Goal: Information Seeking & Learning: Learn about a topic

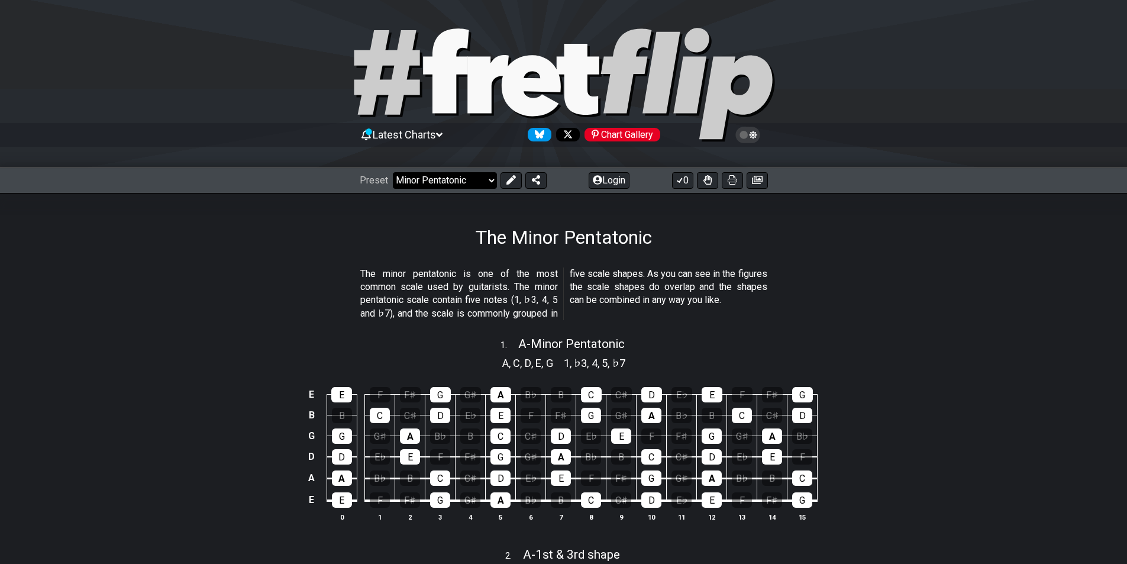
click at [470, 179] on select "Welcome to #fretflip! Initial Preset Custom Preset Minor Pentatonic Major Penta…" at bounding box center [445, 180] width 104 height 17
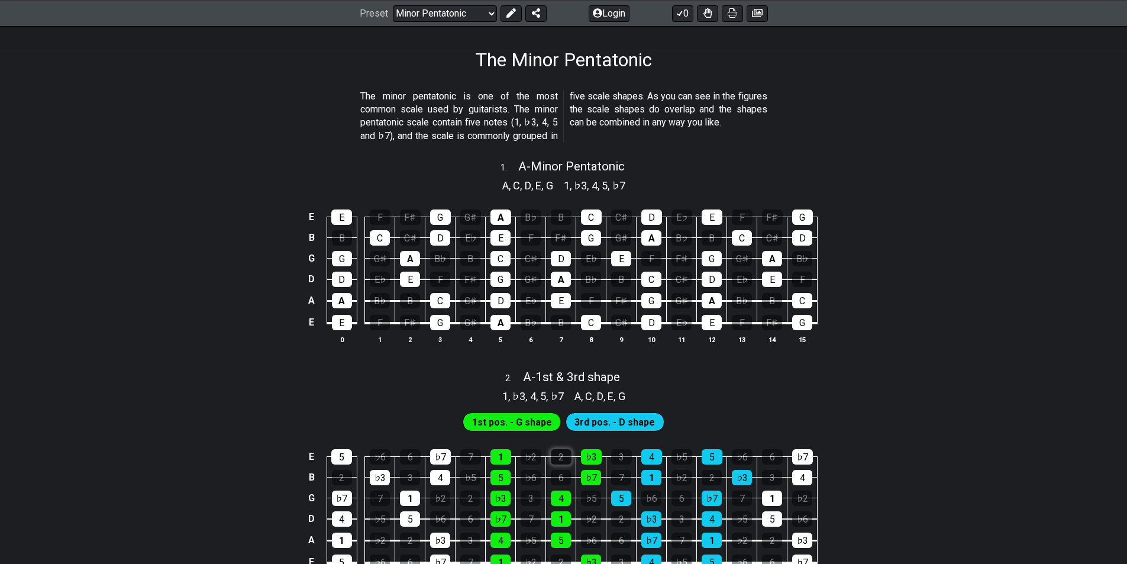
scroll to position [118, 0]
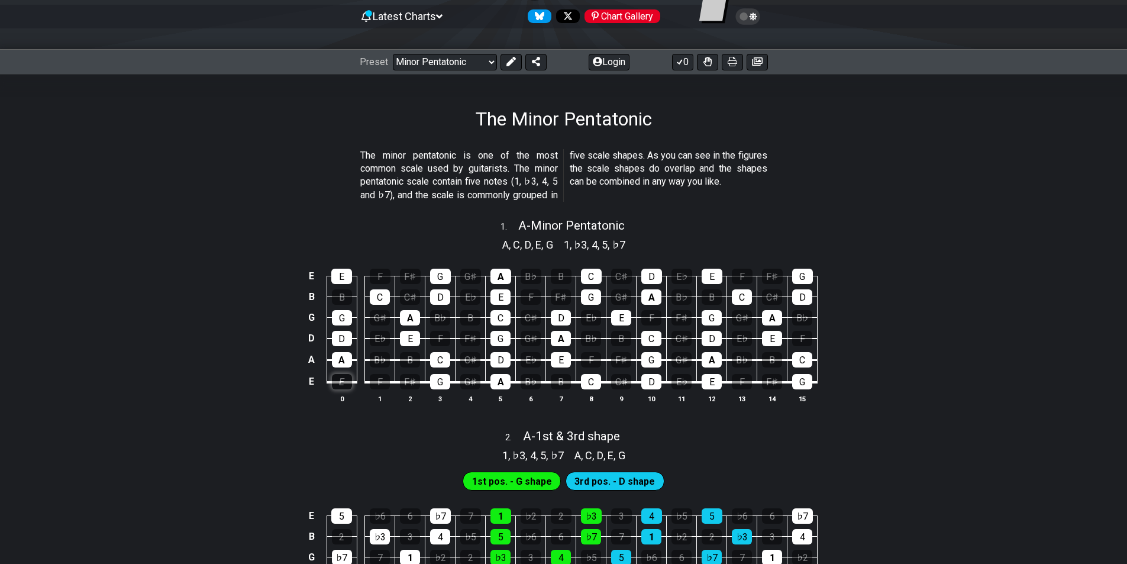
click at [347, 374] on div "E" at bounding box center [342, 381] width 20 height 15
click at [342, 386] on div "E" at bounding box center [342, 381] width 20 height 15
click at [386, 383] on div "F" at bounding box center [380, 381] width 20 height 15
click at [380, 377] on div "F" at bounding box center [380, 381] width 20 height 15
drag, startPoint x: 380, startPoint y: 377, endPoint x: 382, endPoint y: 361, distance: 16.1
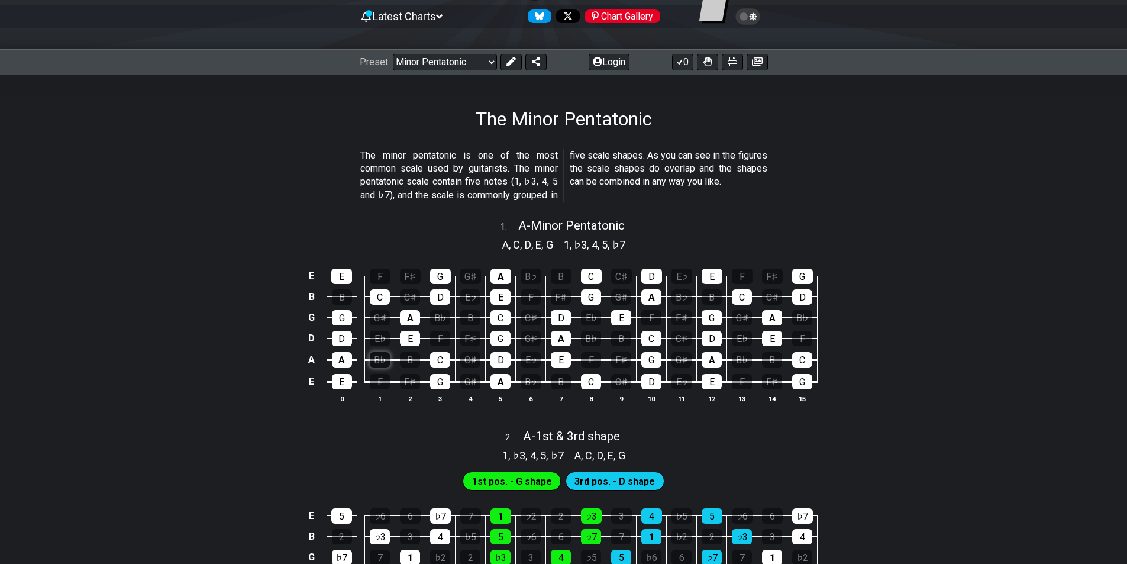
click at [381, 366] on tbody "E E F F♯ G G♯ A B♭ B C C♯ D E♭ E F F♯ G B B C C♯ D E♭ E F F♯ G G♯ A B♭ B C C♯ D…" at bounding box center [561, 325] width 513 height 139
click at [384, 366] on div "B♭" at bounding box center [380, 359] width 20 height 15
click at [383, 366] on div "B♭" at bounding box center [380, 359] width 20 height 15
click at [382, 365] on div "B♭" at bounding box center [380, 359] width 20 height 15
click at [380, 385] on div "F" at bounding box center [380, 381] width 20 height 15
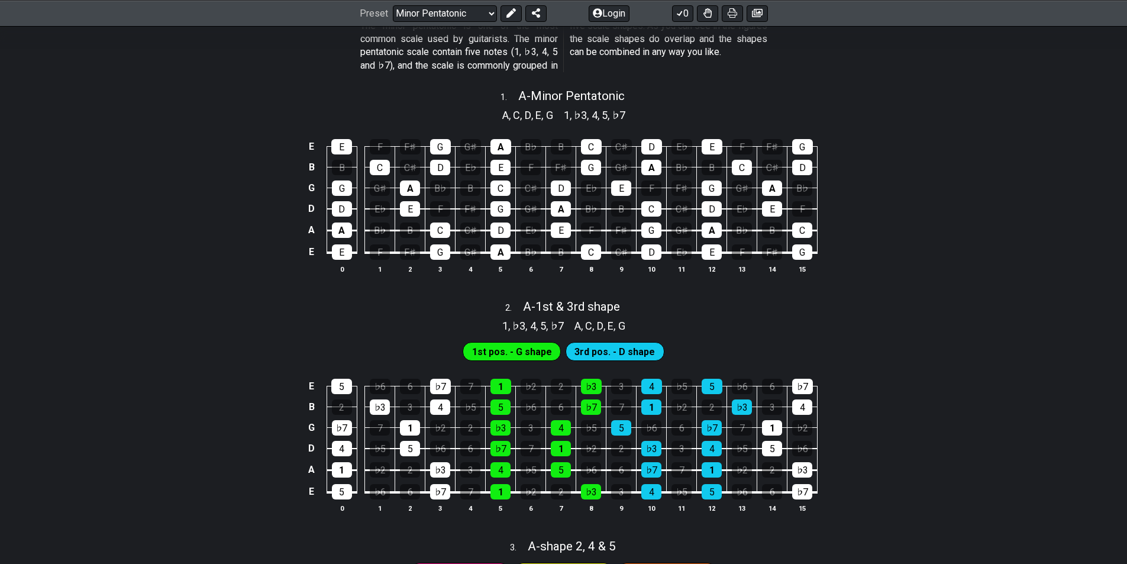
scroll to position [70, 0]
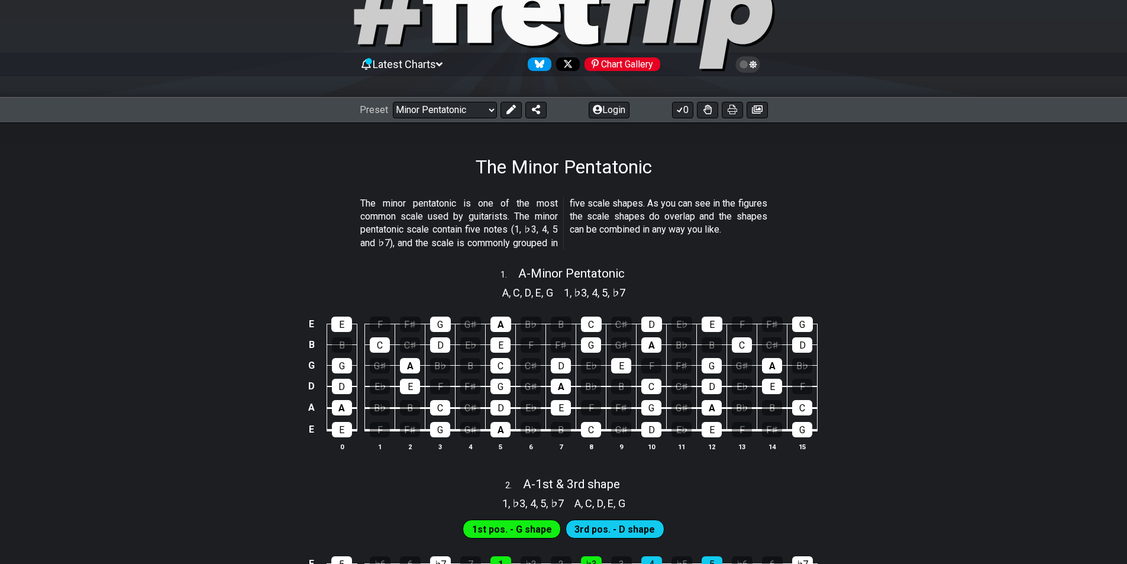
drag, startPoint x: 489, startPoint y: 73, endPoint x: 384, endPoint y: 150, distance: 130.3
click at [384, 150] on div "The Minor Pentatonic" at bounding box center [563, 150] width 1127 height 56
click at [545, 15] on icon at bounding box center [530, 15] width 59 height 61
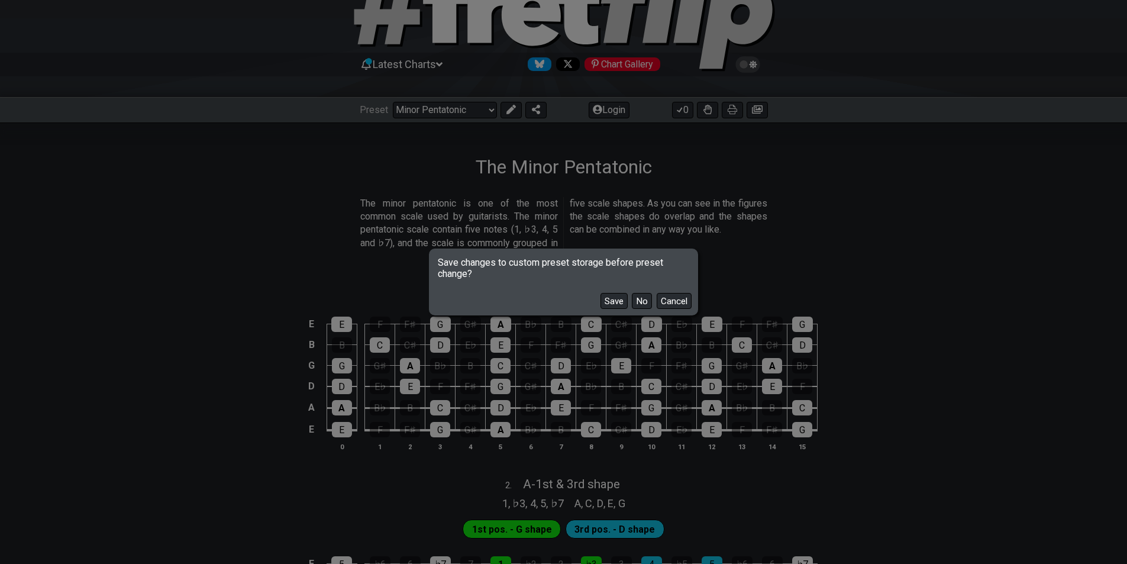
click at [415, 180] on div "Save changes to custom preset storage before preset change? Save No Cancel" at bounding box center [563, 282] width 1127 height 564
drag, startPoint x: 676, startPoint y: 296, endPoint x: 671, endPoint y: 290, distance: 7.1
click at [674, 295] on button "Cancel" at bounding box center [674, 301] width 35 height 16
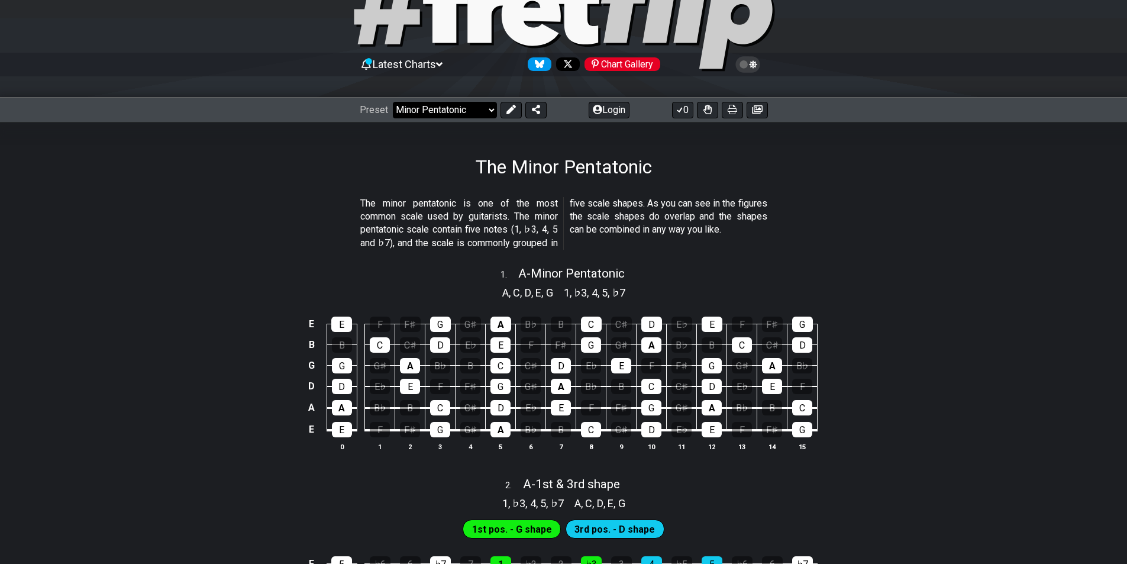
click at [457, 110] on select "Welcome to #fretflip! Initial Preset Custom Preset Minor Pentatonic Major Penta…" at bounding box center [445, 110] width 104 height 17
click at [393, 102] on select "Welcome to #fretflip! Initial Preset Custom Preset Minor Pentatonic Major Penta…" at bounding box center [445, 110] width 104 height 17
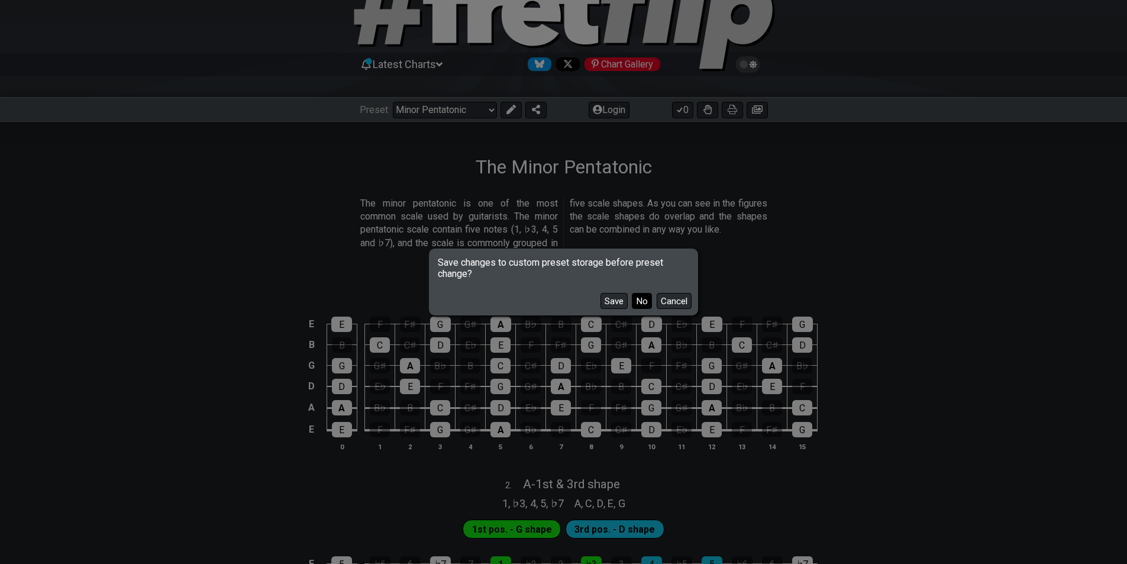
click at [632, 305] on button "No" at bounding box center [642, 301] width 20 height 16
select select "/welcome"
select select "C"
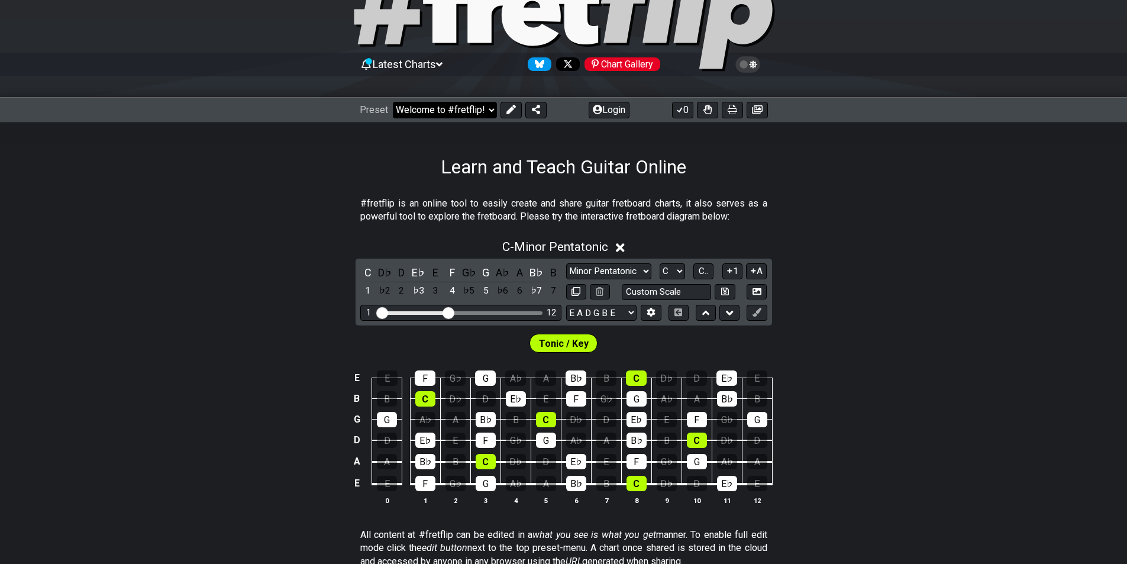
click at [408, 102] on select "Welcome to #fretflip! Initial Preset Custom Preset Minor Pentatonic Major Penta…" at bounding box center [445, 110] width 104 height 17
click at [393, 102] on select "Welcome to #fretflip! Initial Preset Custom Preset Minor Pentatonic Major Penta…" at bounding box center [445, 110] width 104 height 17
select select "/guitar-scales"
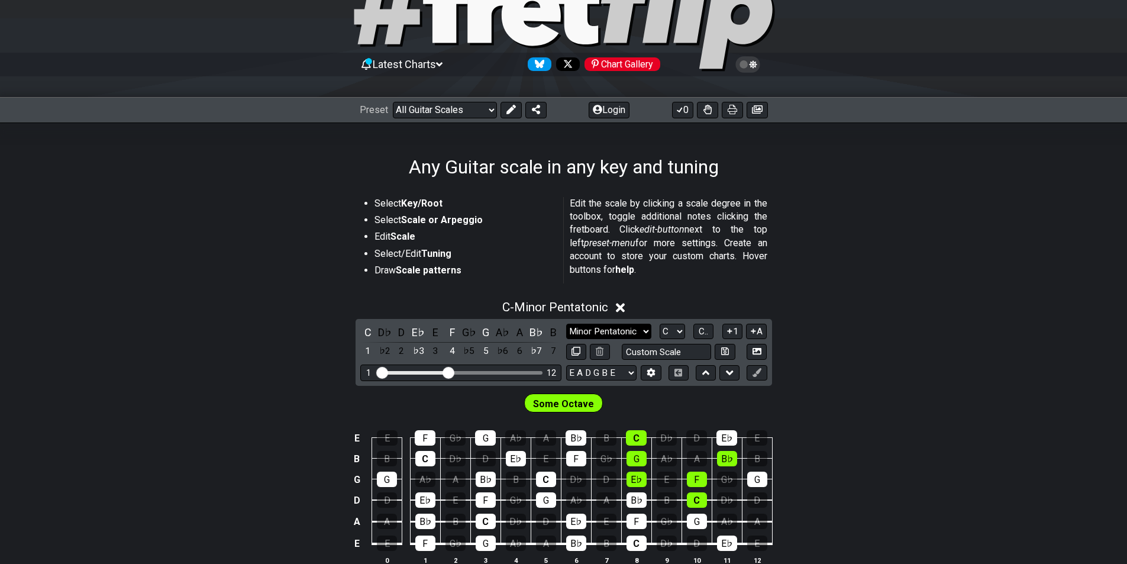
click at [638, 335] on select "Minor Pentatonic Root Minor Pentatonic Major Pentatonic Minor Blues Major Blues…" at bounding box center [608, 332] width 85 height 16
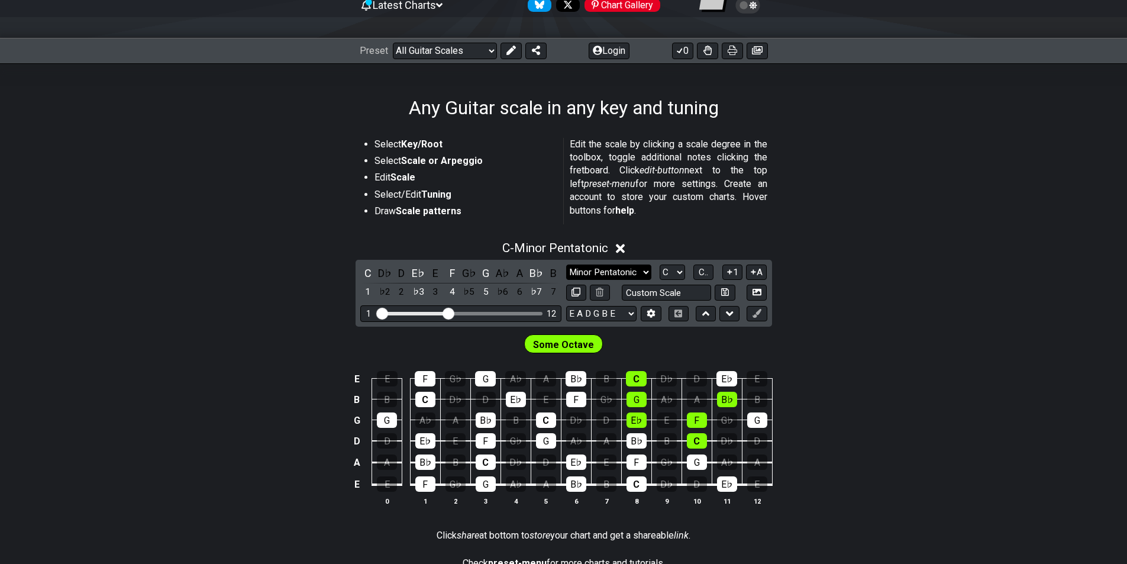
click at [581, 277] on select "Minor Pentatonic Root Minor Pentatonic Major Pentatonic Minor Blues Major Blues…" at bounding box center [608, 272] width 85 height 16
click at [806, 102] on div "Any Guitar scale in any key and tuning" at bounding box center [563, 91] width 1127 height 56
